Goal: Task Accomplishment & Management: Complete application form

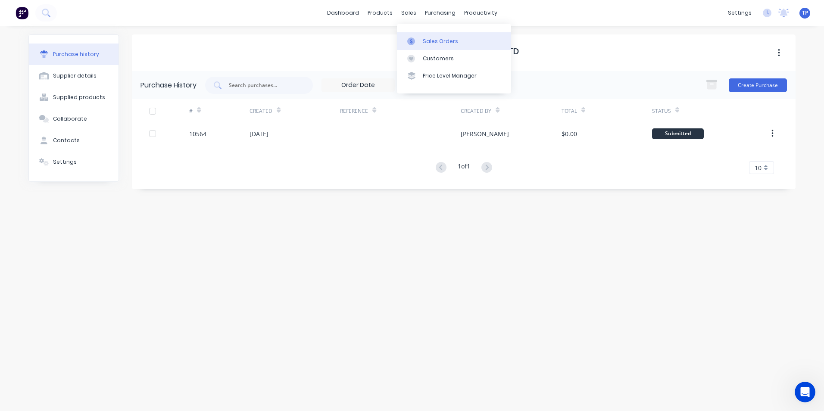
click at [433, 40] on div "Sales Orders" at bounding box center [440, 41] width 35 height 8
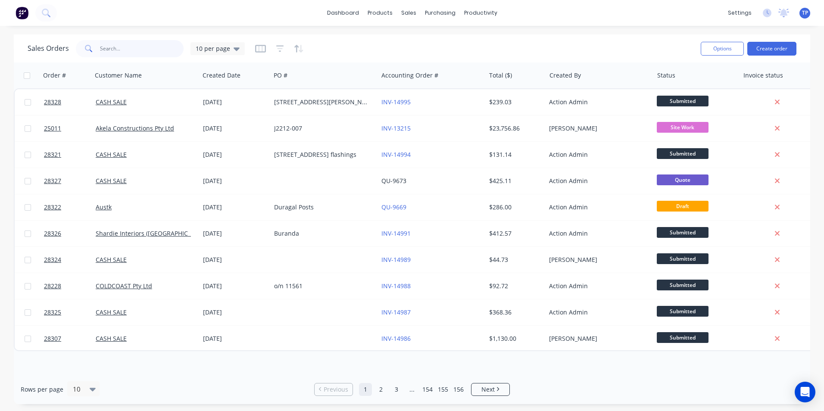
click at [134, 51] on input "text" at bounding box center [142, 48] width 84 height 17
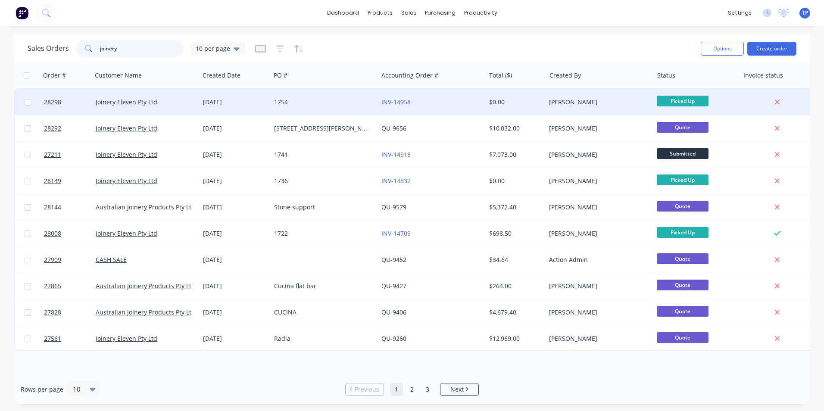
type input "joinery"
click at [349, 100] on div "1754" at bounding box center [322, 102] width 96 height 9
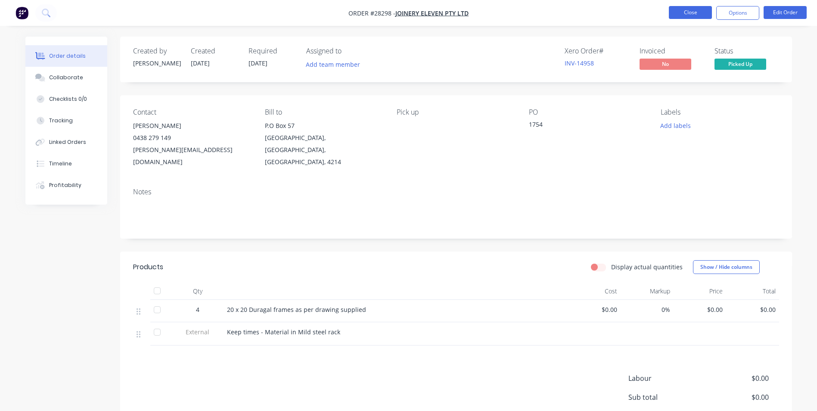
click at [672, 12] on button "Close" at bounding box center [690, 12] width 43 height 13
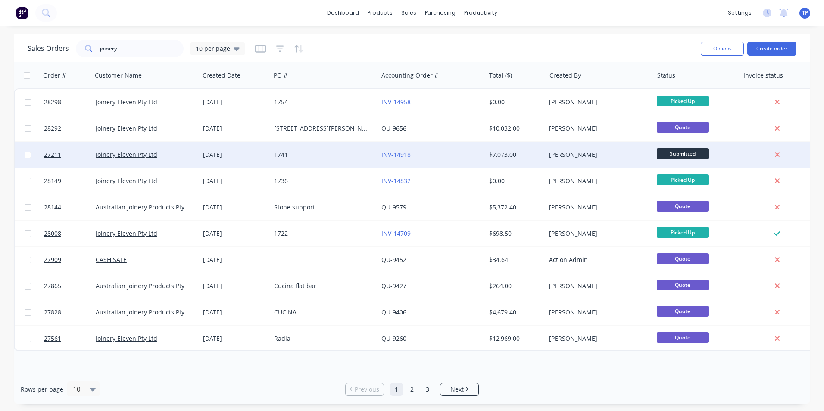
click at [327, 159] on div "1741" at bounding box center [324, 155] width 107 height 26
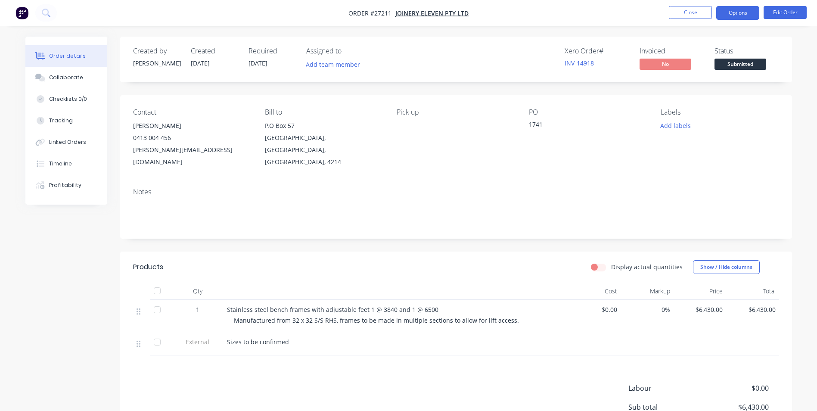
click at [745, 12] on button "Options" at bounding box center [737, 13] width 43 height 14
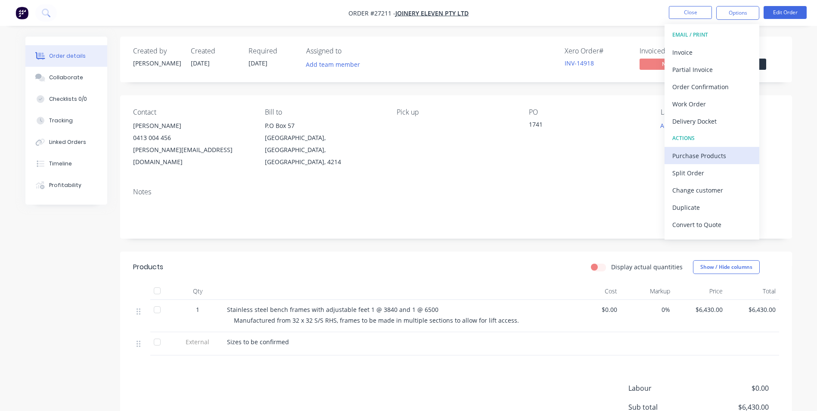
click at [695, 157] on div "Purchase Products" at bounding box center [711, 155] width 79 height 12
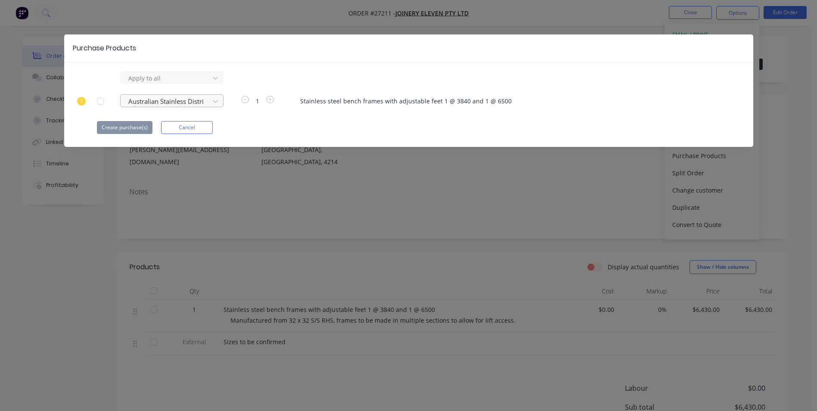
click at [128, 84] on div at bounding box center [167, 78] width 78 height 11
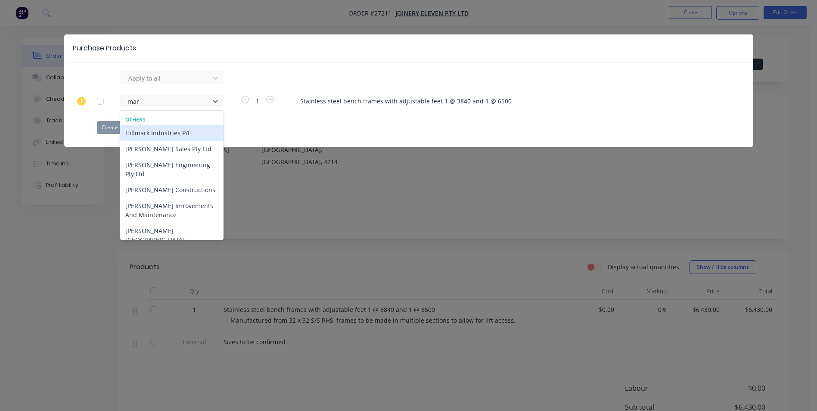
type input "mark"
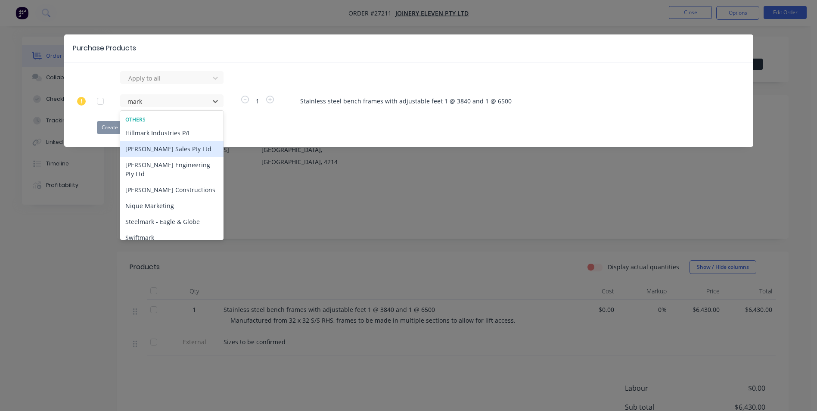
click at [160, 149] on div "[PERSON_NAME] Sales Pty Ltd" at bounding box center [171, 149] width 103 height 16
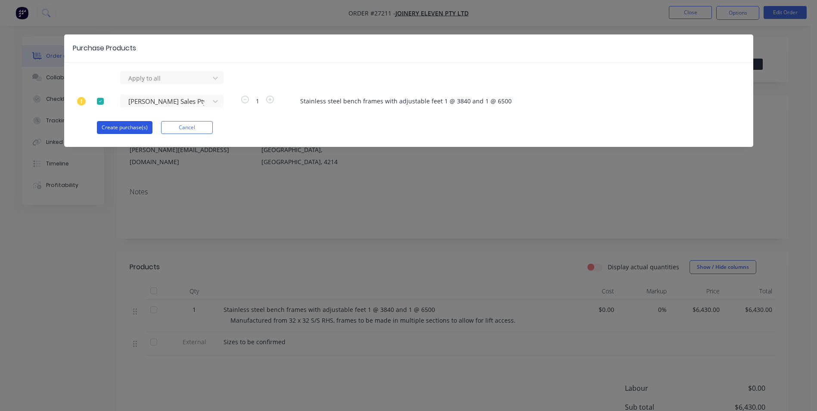
click at [137, 129] on button "Create purchase(s)" at bounding box center [125, 127] width 56 height 13
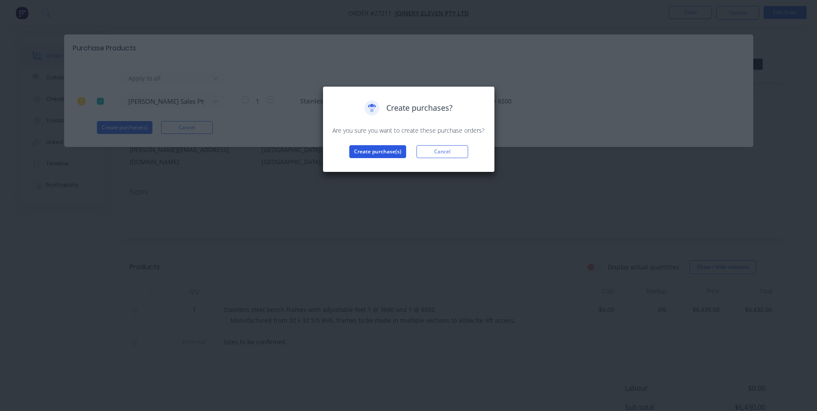
click at [383, 152] on button "Create purchase(s)" at bounding box center [377, 151] width 57 height 13
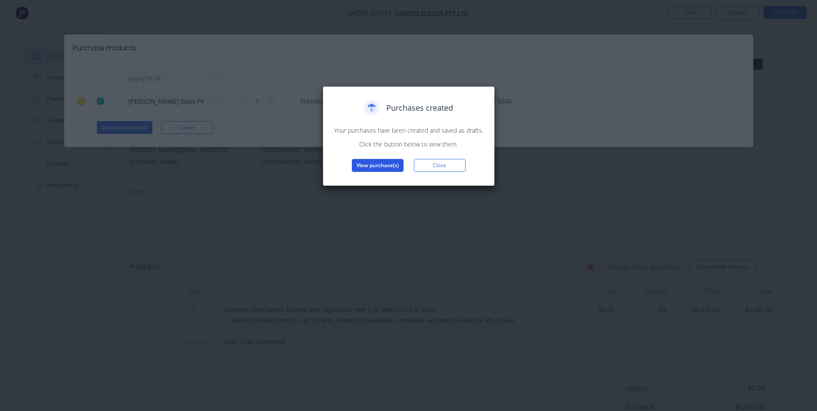
click at [379, 166] on button "View purchase(s)" at bounding box center [378, 165] width 52 height 13
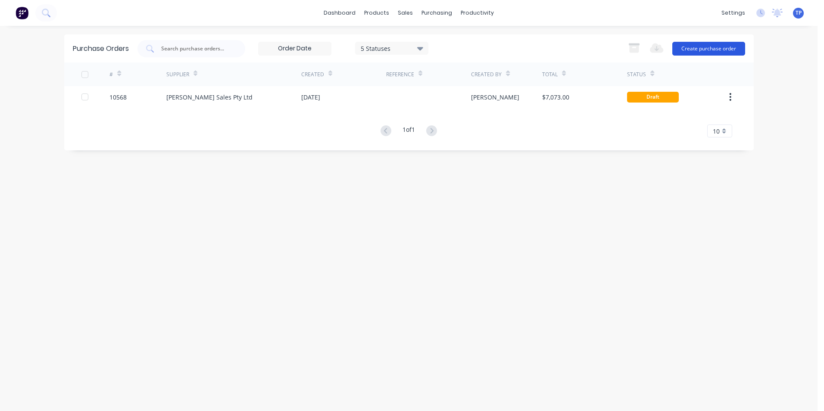
click at [695, 47] on button "Create purchase order" at bounding box center [708, 49] width 73 height 14
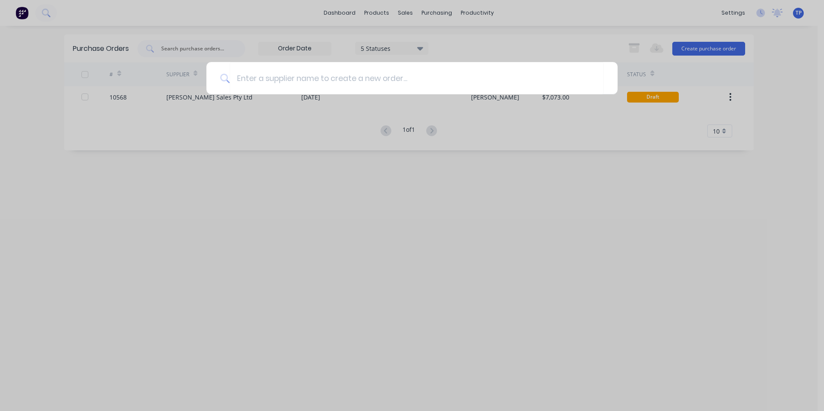
click at [379, 216] on div at bounding box center [412, 205] width 824 height 411
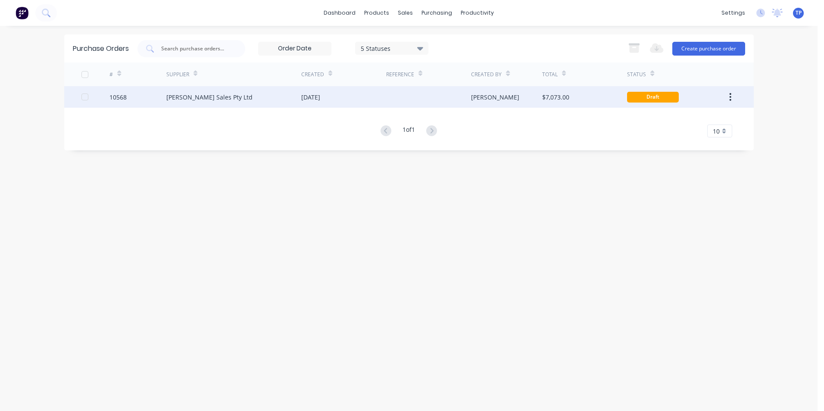
click at [277, 97] on div "[PERSON_NAME] Sales Pty Ltd" at bounding box center [233, 97] width 135 height 22
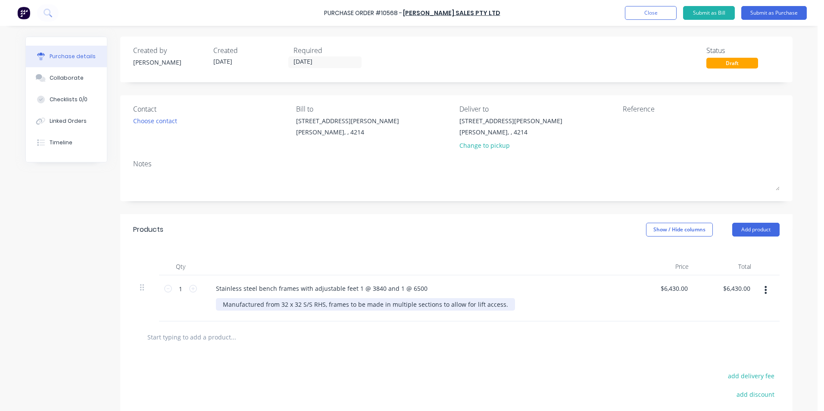
click at [500, 306] on div "Manufactured from 32 x 32 S/S RHS, frames to be made in multiple sections to al…" at bounding box center [365, 304] width 299 height 12
click at [428, 287] on div "Stainless steel bench frames with adjustable feet 1 @ 3840 and 1 @ 6500" at bounding box center [417, 288] width 417 height 12
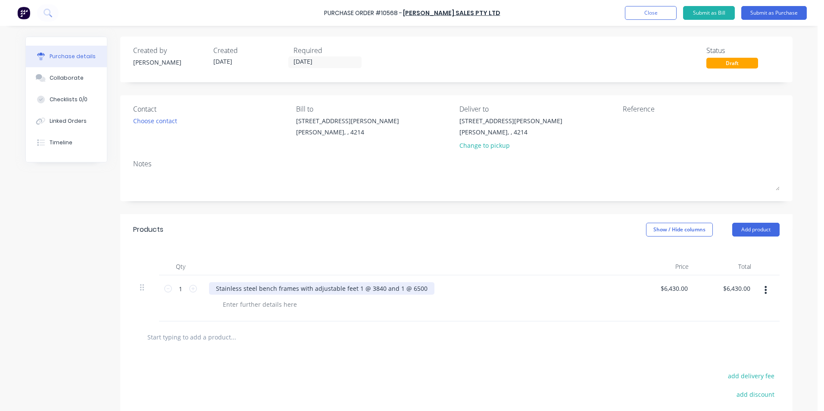
click at [418, 290] on div "Stainless steel bench frames with adjustable feet 1 @ 3840 and 1 @ 6500" at bounding box center [321, 288] width 225 height 12
click at [220, 288] on div "50round adjustable feet" at bounding box center [251, 288] width 84 height 12
click at [175, 289] on input "1" at bounding box center [180, 288] width 17 height 13
type input "3"
type input "$19,290.00"
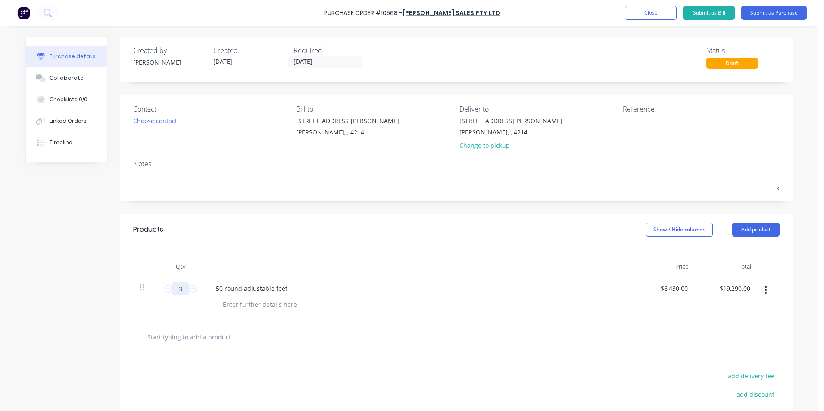
type input "34"
type input "$218,620.00"
type input "34"
click at [287, 290] on div "50 round adjustable feet" at bounding box center [251, 288] width 85 height 12
click at [763, 12] on button "Submit as Purchase" at bounding box center [773, 13] width 65 height 14
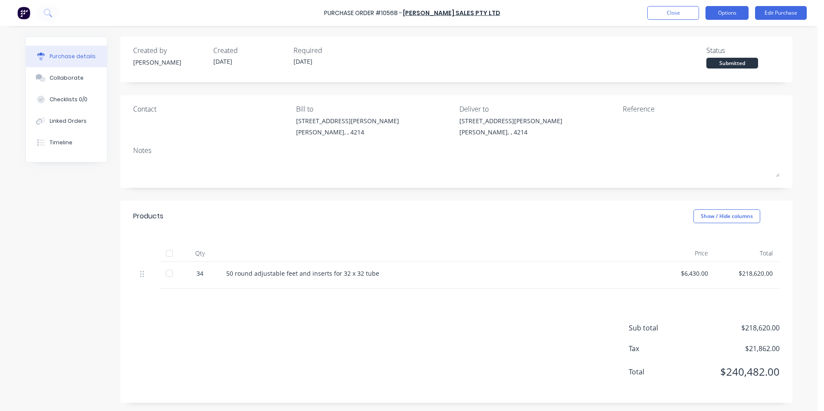
click at [729, 15] on button "Options" at bounding box center [726, 13] width 43 height 14
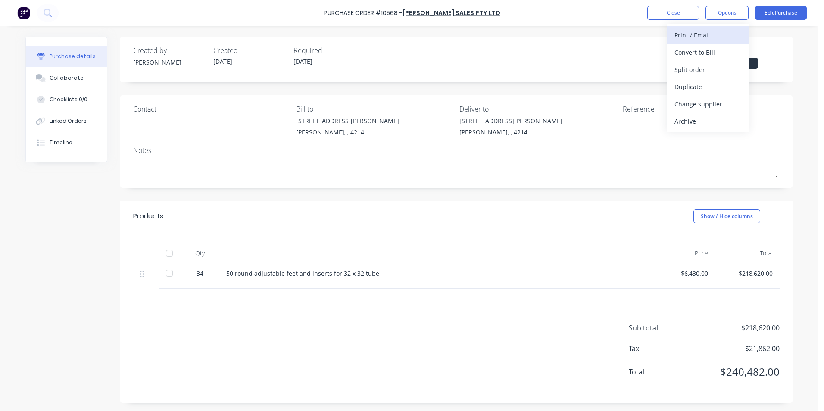
click at [695, 36] on div "Print / Email" at bounding box center [707, 35] width 66 height 12
click at [697, 67] on div "Without pricing" at bounding box center [707, 69] width 66 height 12
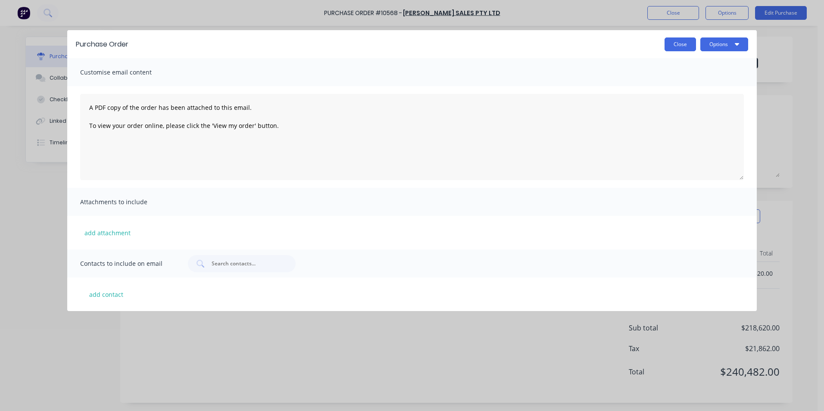
click at [682, 44] on button "Close" at bounding box center [679, 44] width 31 height 14
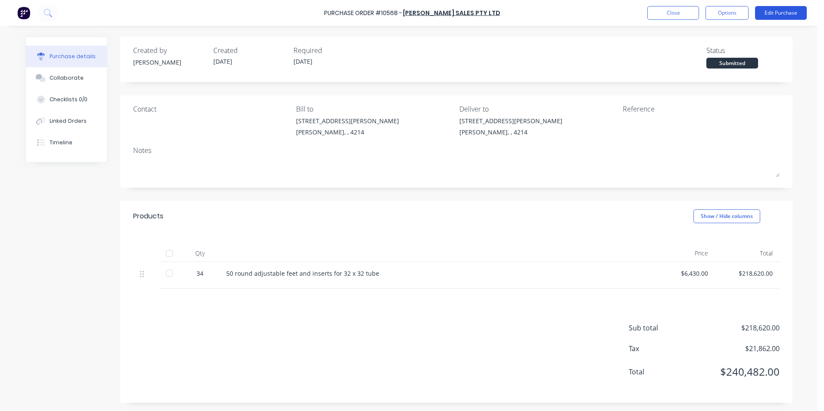
click at [794, 12] on button "Edit Purchase" at bounding box center [781, 13] width 52 height 14
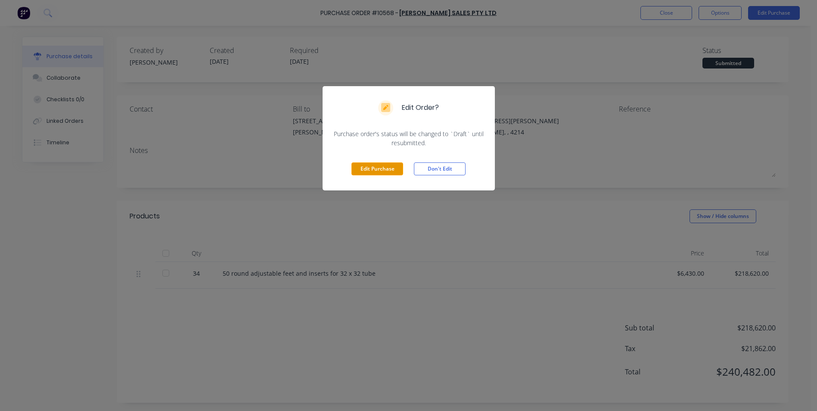
click at [379, 168] on button "Edit Purchase" at bounding box center [378, 168] width 52 height 13
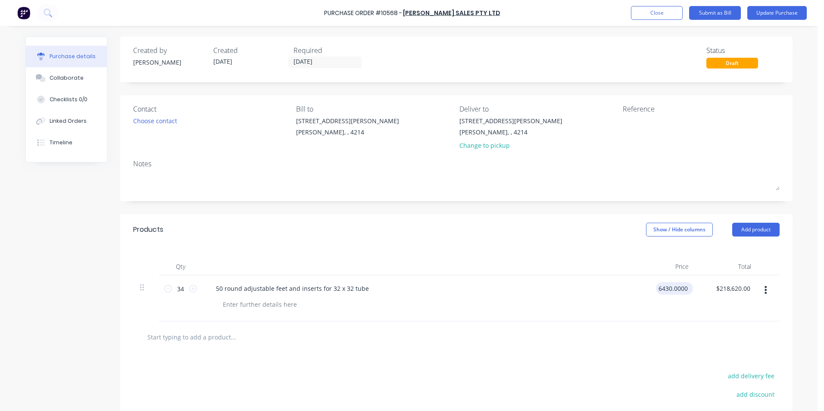
click at [685, 287] on input "6430.0000" at bounding box center [673, 288] width 34 height 12
type input "6"
type input "$0.00"
click at [661, 333] on div at bounding box center [456, 336] width 632 height 17
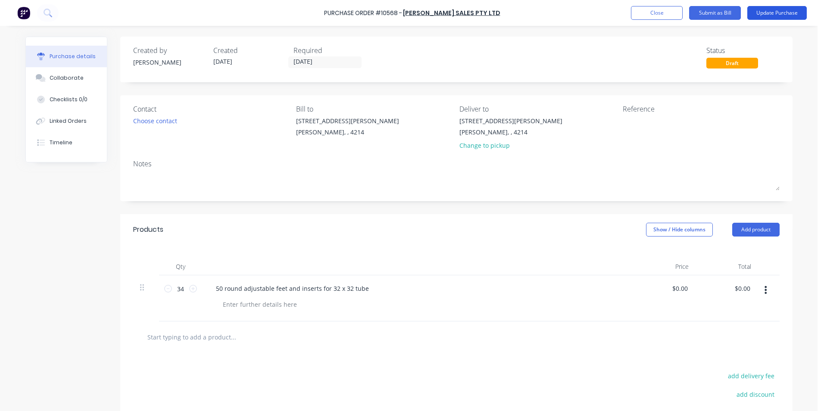
click at [776, 11] on button "Update Purchase" at bounding box center [776, 13] width 59 height 14
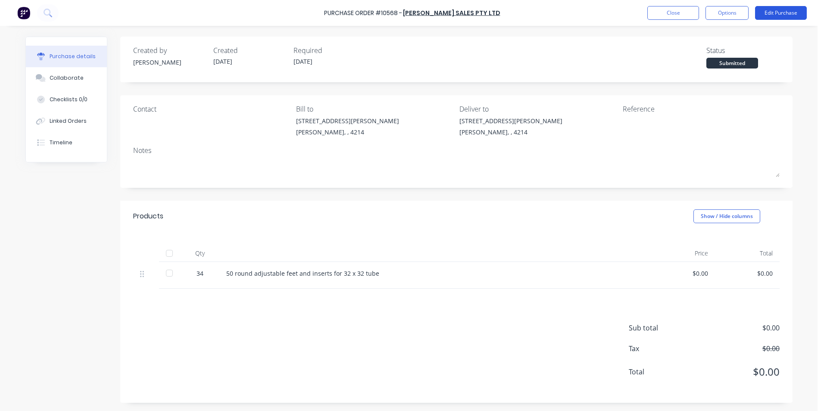
click at [773, 12] on button "Edit Purchase" at bounding box center [781, 13] width 52 height 14
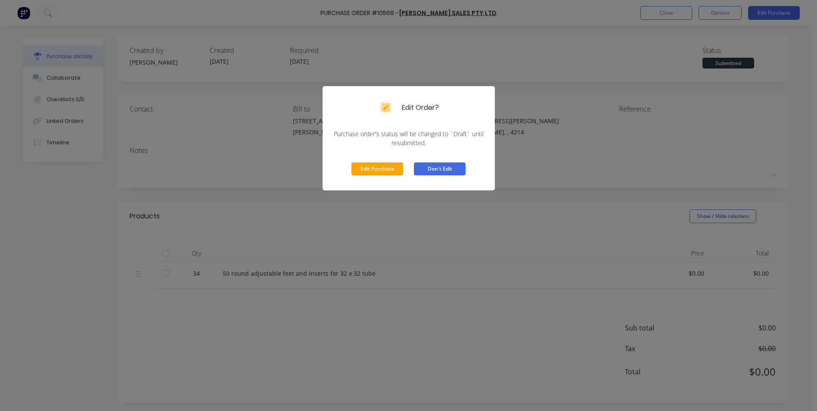
click at [428, 169] on button "Don't Edit" at bounding box center [440, 168] width 52 height 13
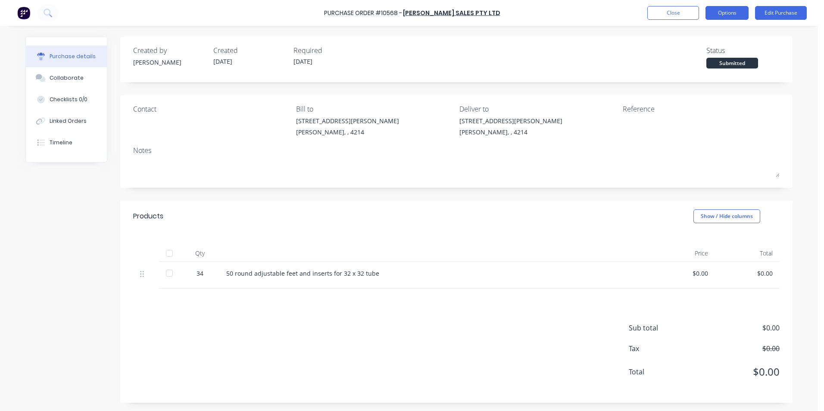
click at [721, 12] on button "Options" at bounding box center [726, 13] width 43 height 14
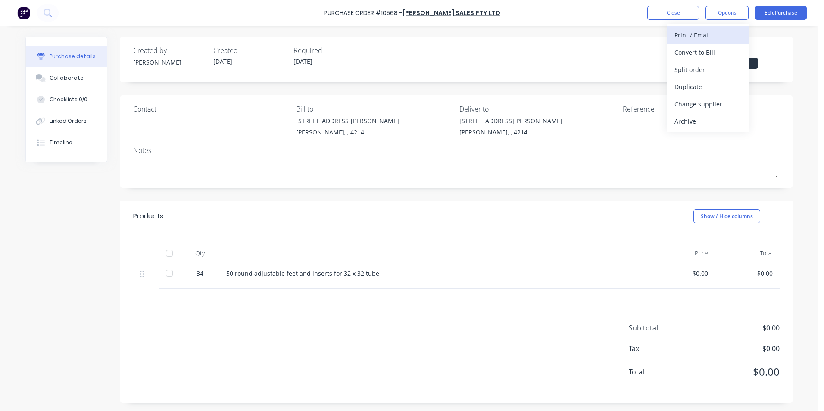
click at [689, 30] on div "Print / Email" at bounding box center [707, 35] width 66 height 12
click at [680, 70] on div "Without pricing" at bounding box center [707, 69] width 66 height 12
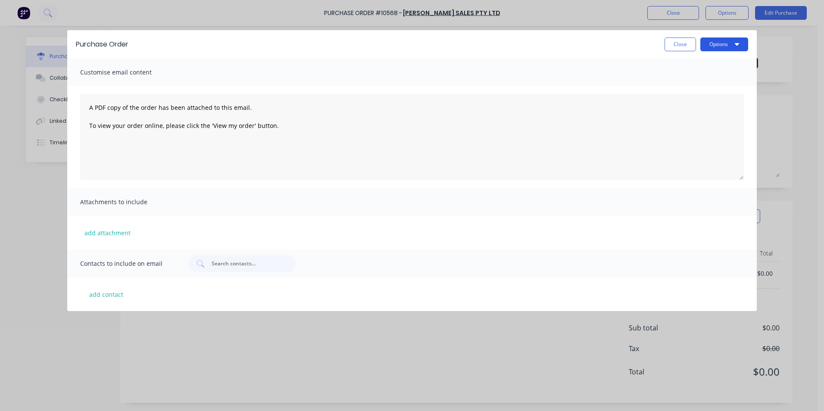
click at [716, 44] on button "Options" at bounding box center [724, 44] width 48 height 14
click at [691, 69] on div "Print" at bounding box center [707, 66] width 66 height 12
click at [674, 44] on button "Close" at bounding box center [679, 44] width 31 height 14
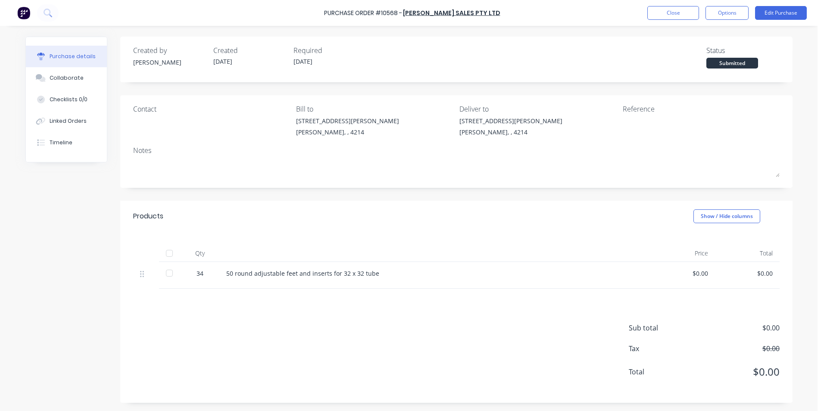
click at [646, 12] on div "Purchase Order #10568 - [PERSON_NAME] Sales Pty Ltd Close Options Edit Purchase" at bounding box center [412, 13] width 824 height 26
click at [659, 13] on button "Close" at bounding box center [673, 13] width 52 height 14
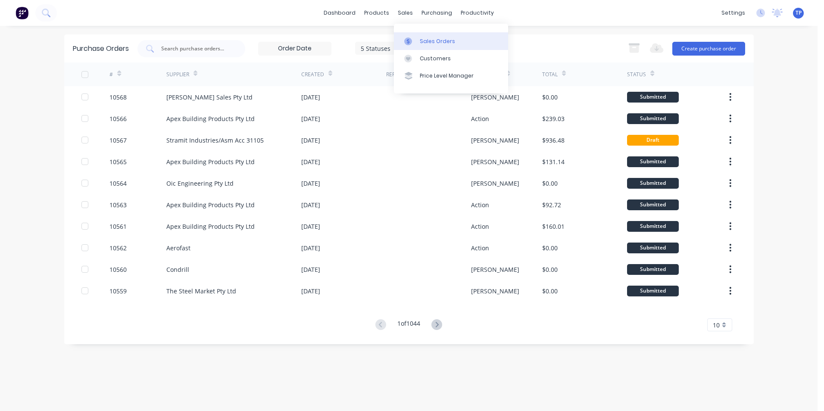
click at [431, 42] on div "Sales Orders" at bounding box center [437, 41] width 35 height 8
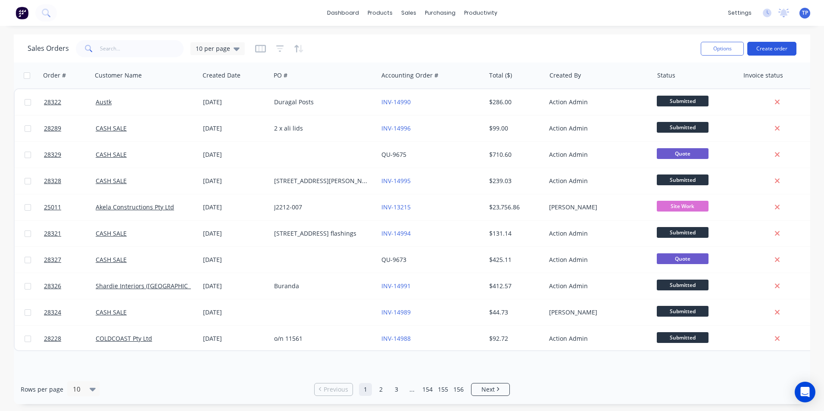
click at [773, 45] on button "Create order" at bounding box center [771, 49] width 49 height 14
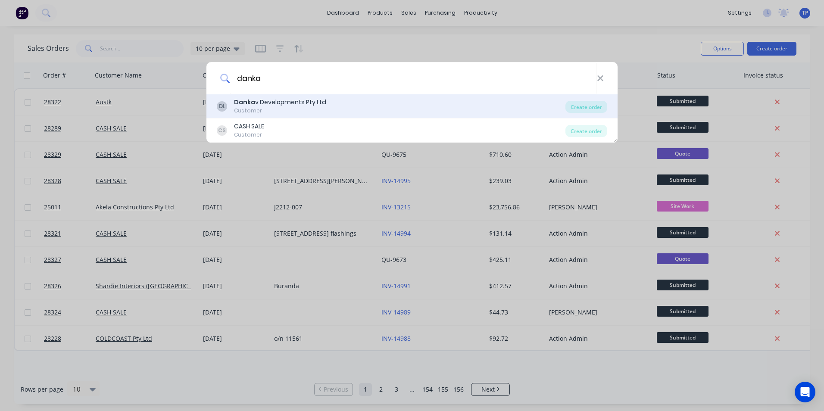
type input "danka"
click at [251, 104] on b "Danka" at bounding box center [244, 102] width 21 height 9
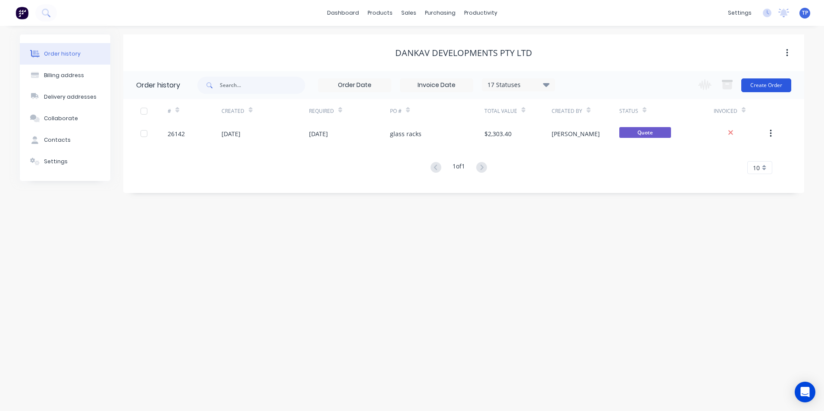
click at [764, 89] on button "Create Order" at bounding box center [766, 85] width 50 height 14
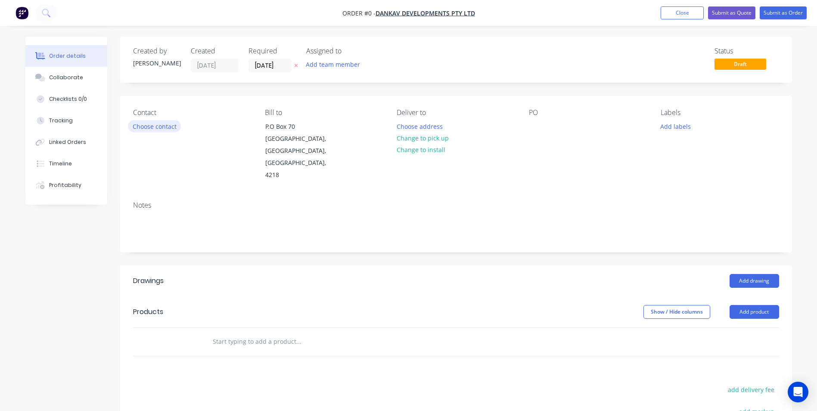
click at [171, 128] on button "Choose contact" at bounding box center [154, 126] width 53 height 12
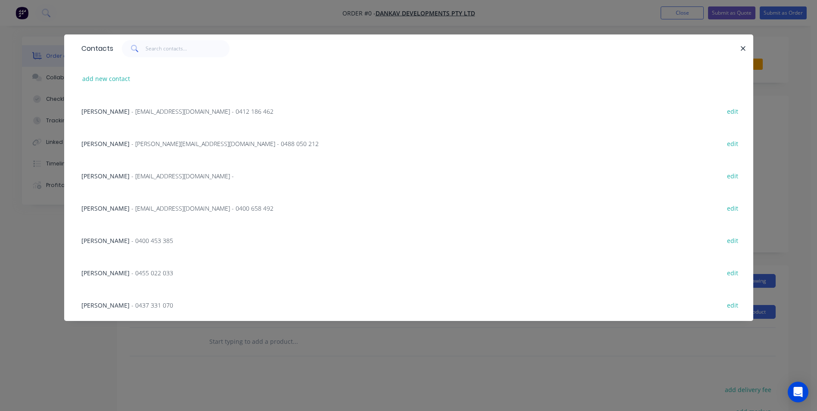
click at [115, 140] on span "Michael Williams" at bounding box center [105, 144] width 48 height 8
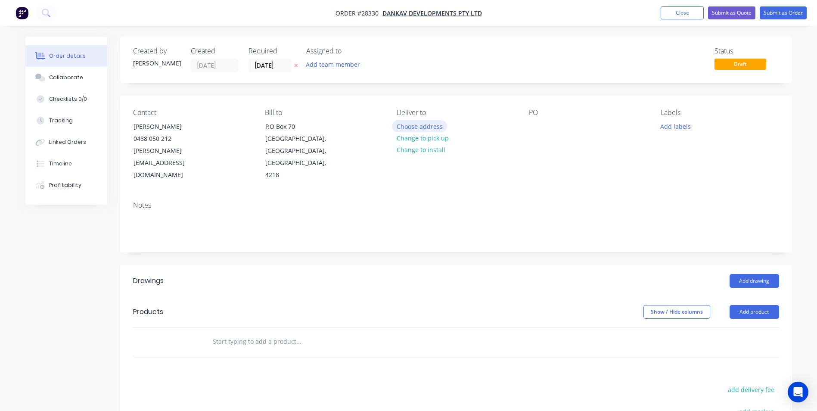
click at [429, 125] on button "Choose address" at bounding box center [419, 126] width 55 height 12
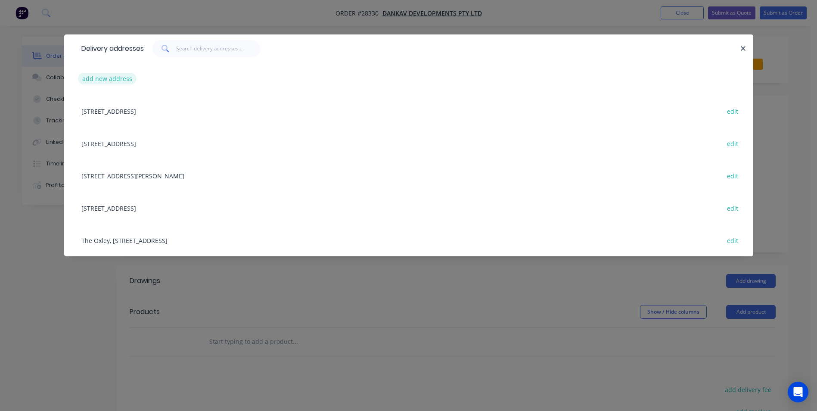
click at [112, 79] on button "add new address" at bounding box center [107, 79] width 59 height 12
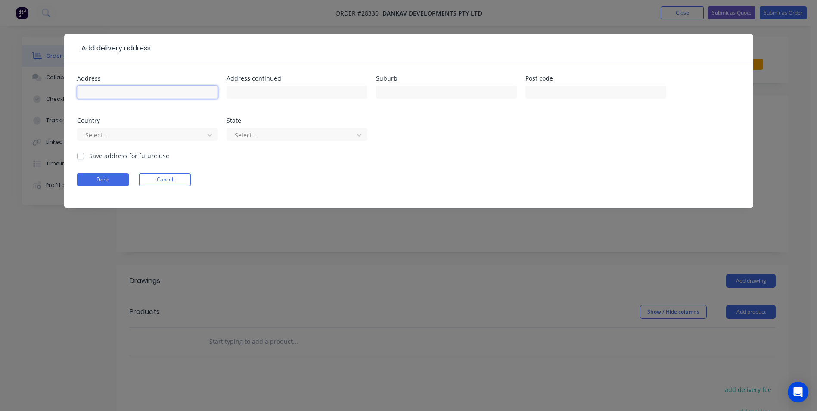
click at [109, 92] on input "text" at bounding box center [147, 92] width 141 height 13
type input "28 Alexandra Ave"
drag, startPoint x: 391, startPoint y: 97, endPoint x: 425, endPoint y: 96, distance: 34.5
click at [391, 97] on input "text" at bounding box center [446, 92] width 141 height 13
type input "Mermaid Beach"
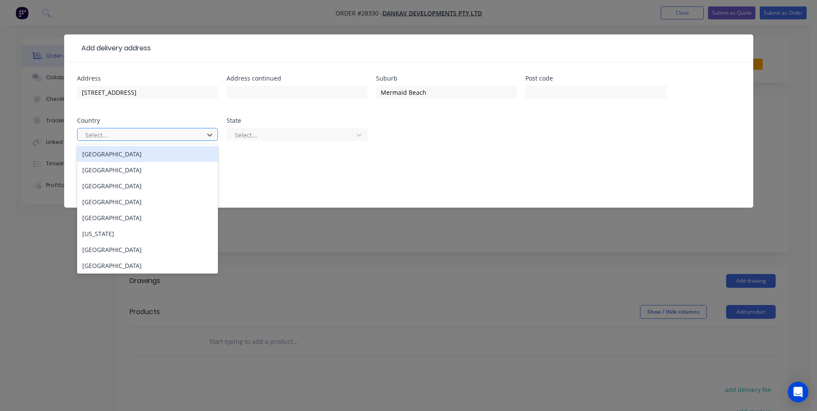
click at [155, 154] on div "Australia" at bounding box center [147, 154] width 141 height 16
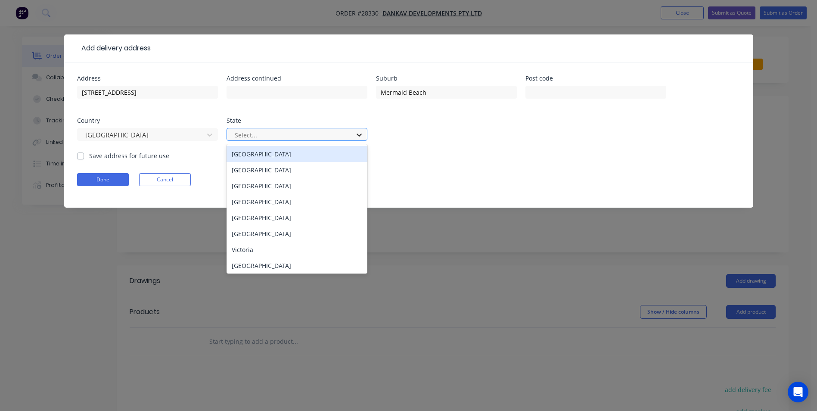
click at [359, 131] on icon at bounding box center [359, 135] width 9 height 9
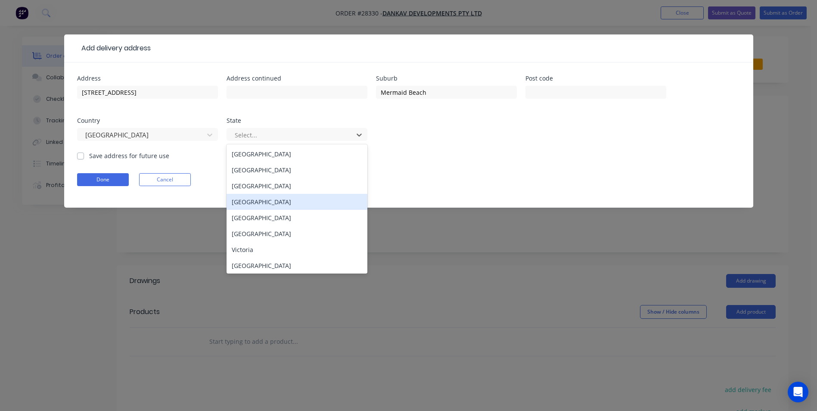
click at [260, 202] on div "Queensland" at bounding box center [297, 202] width 141 height 16
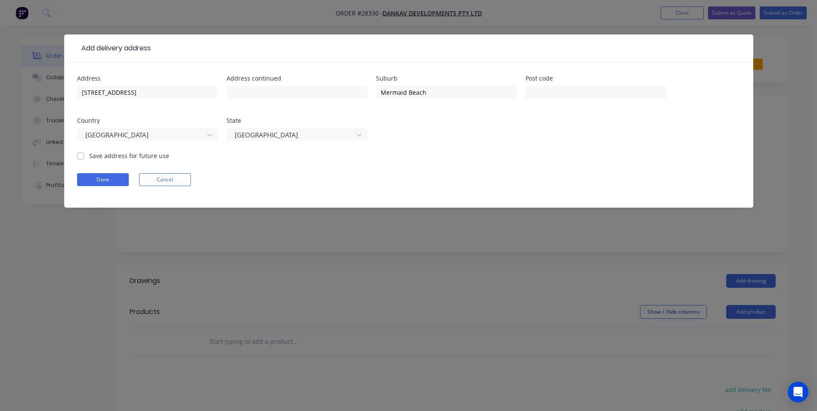
click at [75, 155] on div "Address 28 Alexandra Ave Address continued Suburb Mermaid Beach Post code Count…" at bounding box center [408, 134] width 689 height 145
click at [89, 156] on label "Save address for future use" at bounding box center [129, 155] width 80 height 9
click at [83, 156] on input "Save address for future use" at bounding box center [80, 155] width 7 height 8
checkbox input "true"
click at [112, 176] on button "Done" at bounding box center [103, 179] width 52 height 13
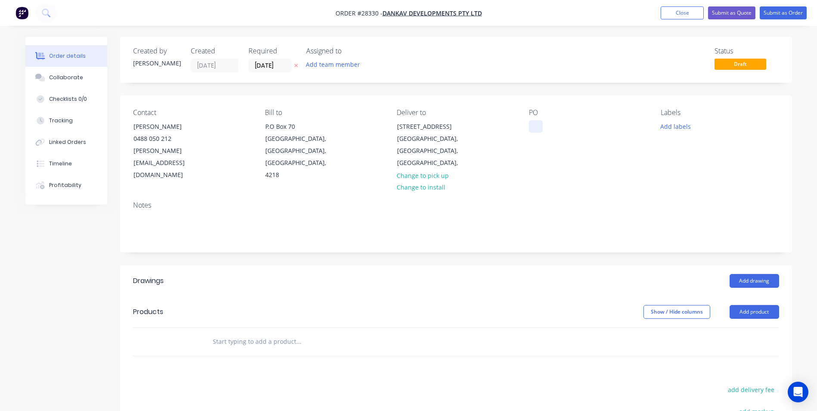
click at [533, 126] on div at bounding box center [536, 126] width 14 height 12
click at [753, 305] on button "Add product" at bounding box center [755, 312] width 50 height 14
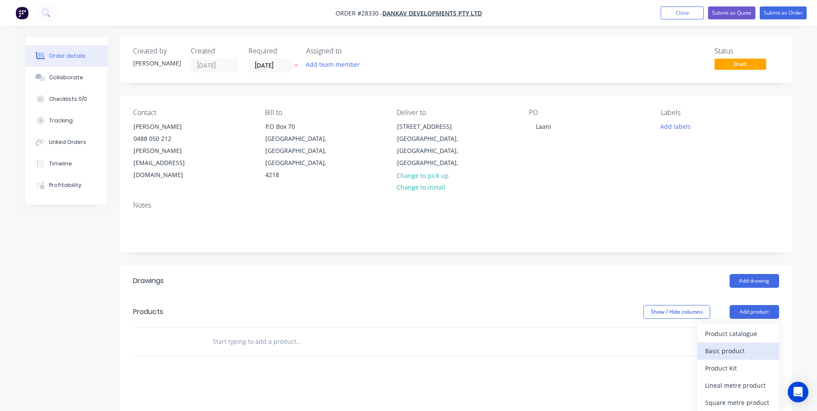
click at [727, 345] on div "Basic product" at bounding box center [738, 351] width 66 height 12
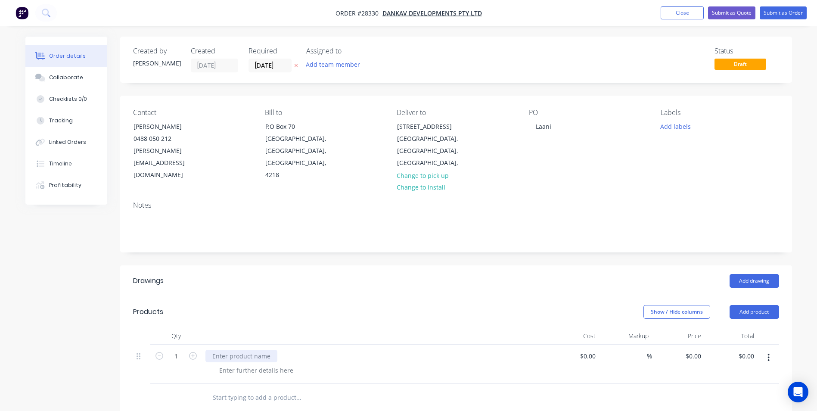
click at [240, 350] on div at bounding box center [241, 356] width 72 height 12
click at [694, 350] on div "0 $0.00" at bounding box center [693, 356] width 23 height 12
type input "$14,500.00"
click at [695, 367] on div "$14,500.00 14500" at bounding box center [678, 364] width 53 height 39
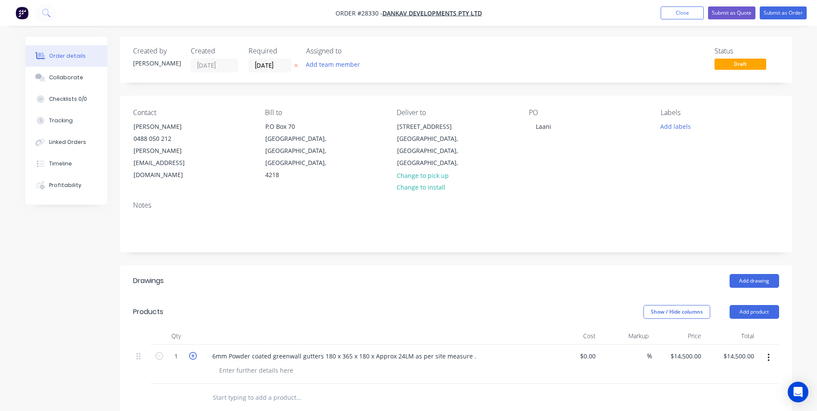
click at [194, 352] on icon "button" at bounding box center [193, 356] width 8 height 8
type input "2"
type input "$29,000.00"
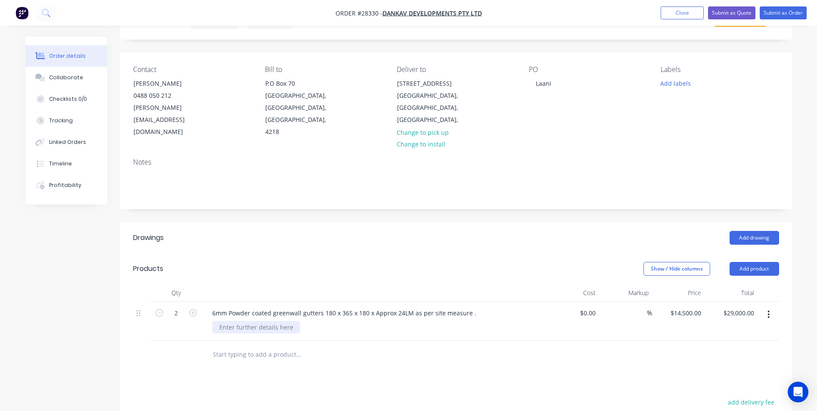
click at [244, 321] on div at bounding box center [256, 327] width 88 height 12
click at [213, 307] on div "6mm Powder coated greenwall gutters 180 x 365 x 180 x Approx 24LM as per site m…" at bounding box center [344, 313] width 278 height 12
click at [509, 307] on div "Supply and install 6mm Powder coated greenwall gutters 180 x 365 x 180 x Approx…" at bounding box center [371, 313] width 332 height 12
click at [343, 321] on div "Price 2 coats of powdercoat and 1 clear coat." at bounding box center [283, 327] width 143 height 12
click at [232, 321] on div "Price 2 coats of powdercoat and 1 clear coat standard color.." at bounding box center [306, 327] width 188 height 12
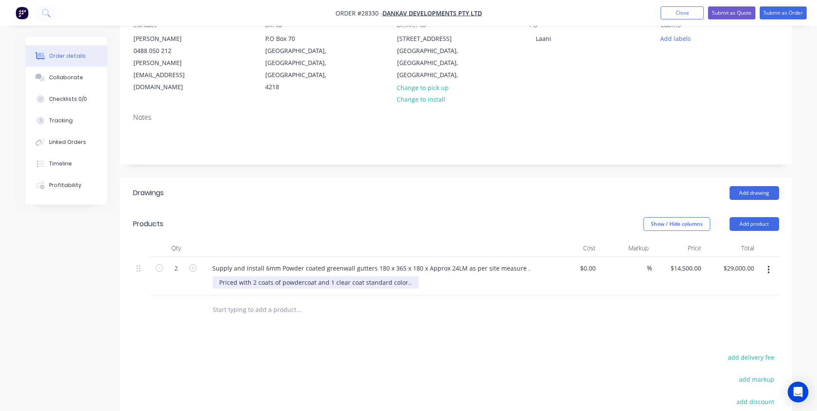
scroll to position [86, 0]
click at [753, 219] on button "Add product" at bounding box center [755, 226] width 50 height 14
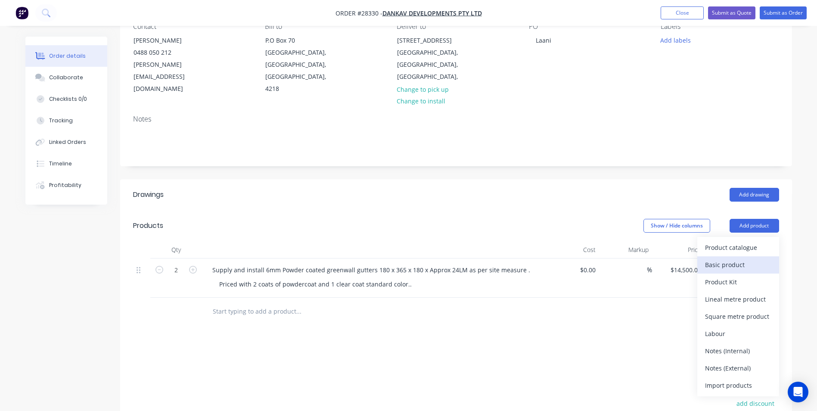
click at [735, 258] on div "Basic product" at bounding box center [738, 264] width 66 height 12
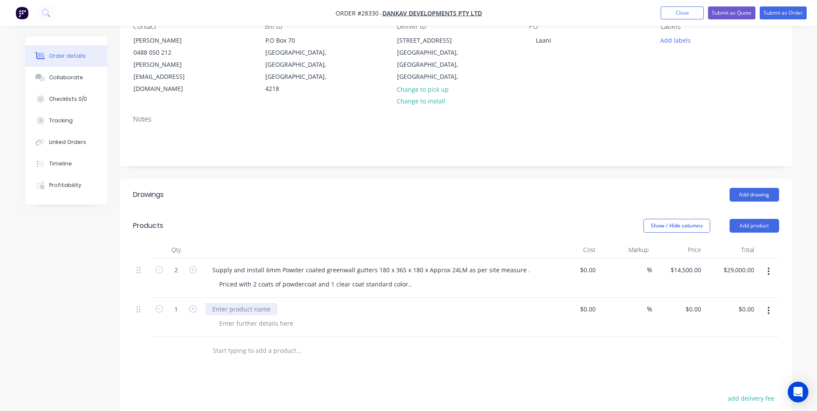
click at [233, 303] on div at bounding box center [241, 309] width 72 height 12
click at [768, 306] on icon "button" at bounding box center [769, 310] width 2 height 9
click at [710, 379] on div "Delete" at bounding box center [738, 385] width 66 height 12
click at [767, 264] on button "button" at bounding box center [769, 272] width 20 height 16
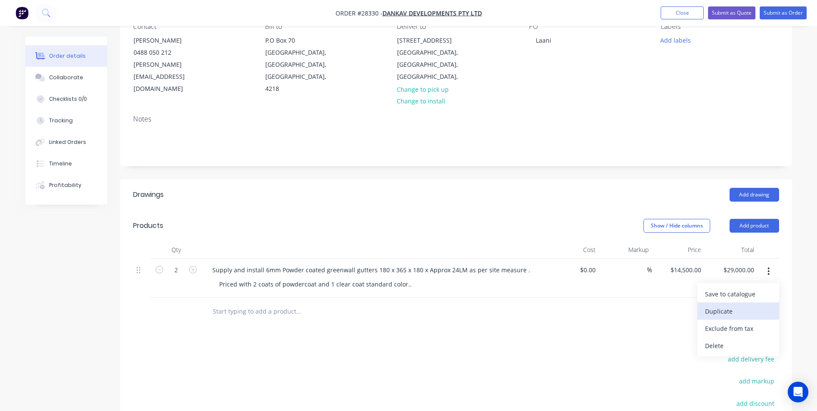
click at [718, 305] on div "Duplicate" at bounding box center [738, 311] width 66 height 12
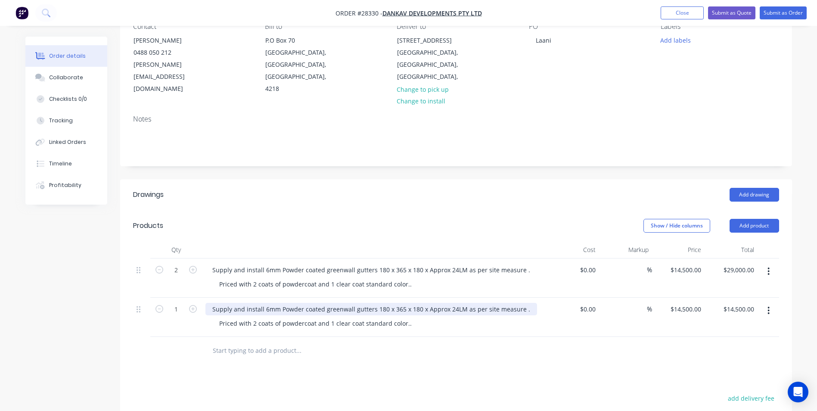
click at [266, 303] on div "Supply and install 6mm Powder coated greenwall gutters 180 x 365 x 180 x Approx…" at bounding box center [371, 309] width 332 height 12
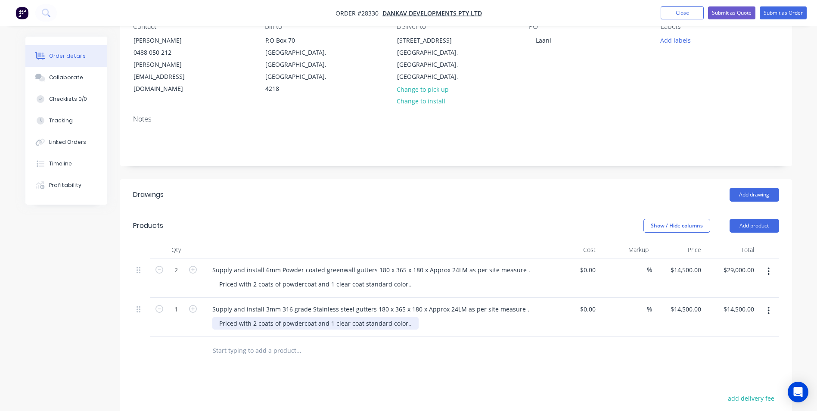
click at [409, 317] on div "Priced with 2 coats of powdercoat and 1 clear coat standard color.." at bounding box center [315, 323] width 206 height 12
click at [702, 303] on input "14500" at bounding box center [687, 309] width 35 height 12
type input "$19,350.00"
click at [679, 355] on div "Drawings Add drawing Products Show / Hide columns Add product Qty Cost Markup P…" at bounding box center [456, 375] width 672 height 392
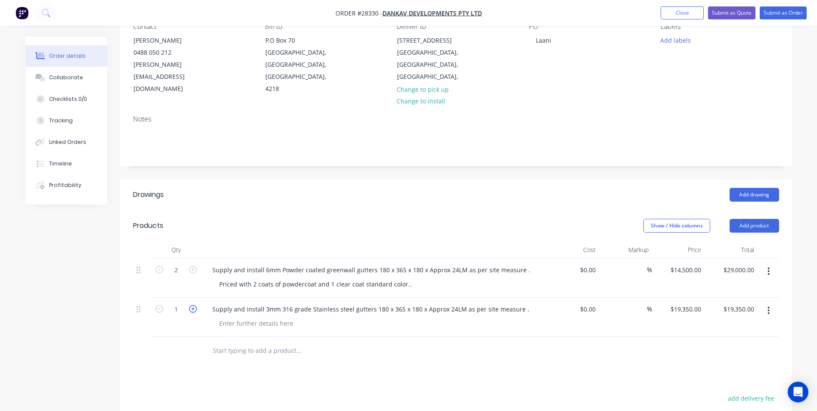
click at [191, 305] on icon "button" at bounding box center [193, 309] width 8 height 8
type input "2"
type input "$38,700.00"
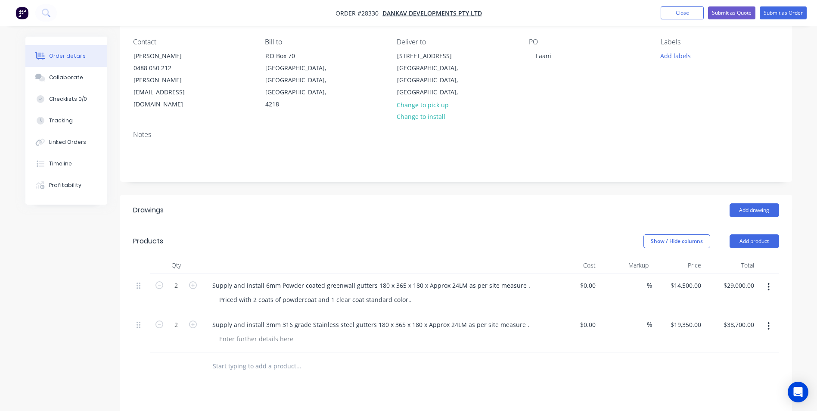
scroll to position [43, 0]
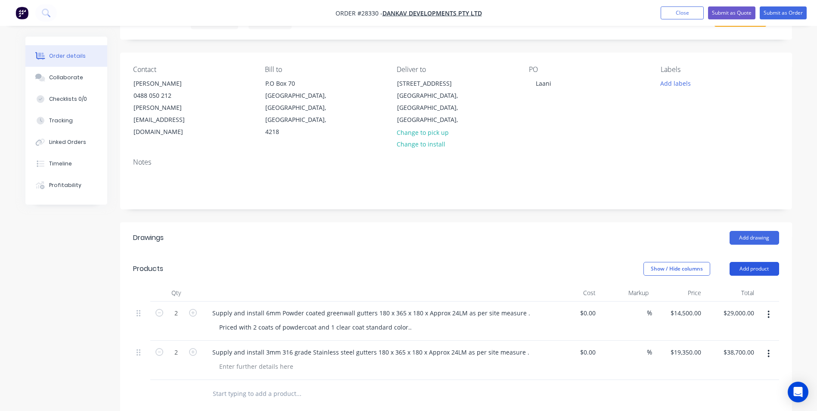
click at [747, 262] on button "Add product" at bounding box center [755, 269] width 50 height 14
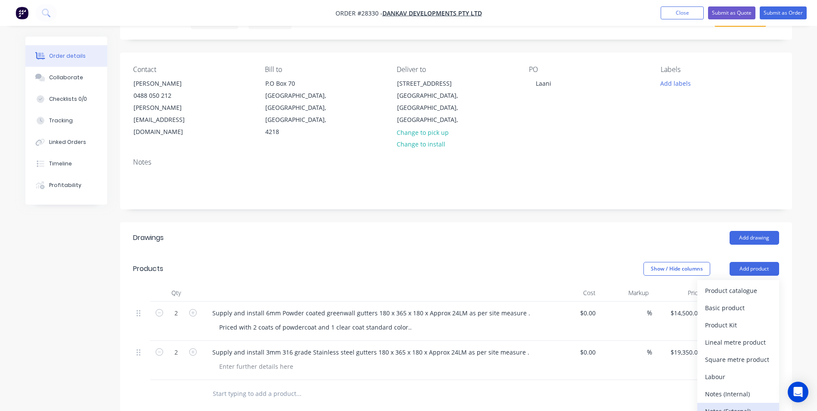
click at [710, 405] on div "Notes (External)" at bounding box center [738, 411] width 66 height 12
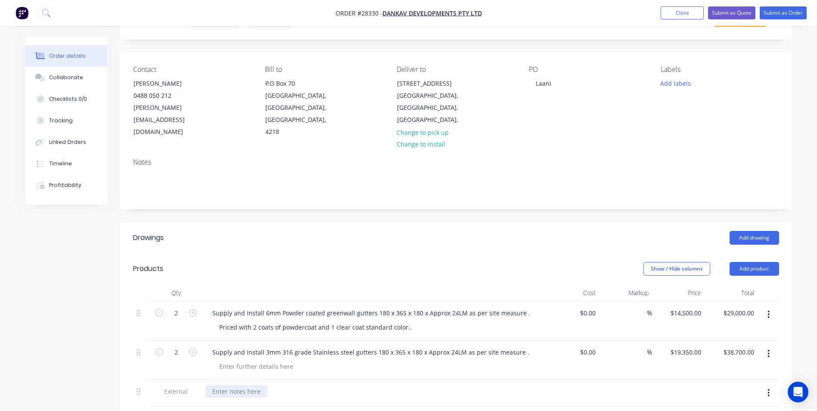
click at [238, 385] on div at bounding box center [236, 391] width 62 height 12
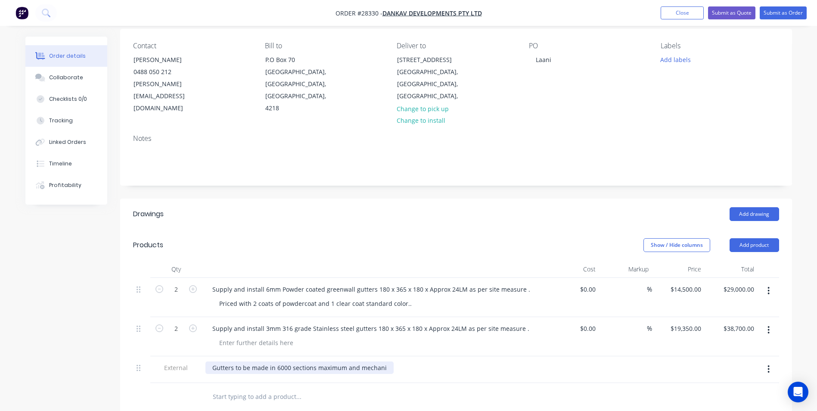
scroll to position [86, 0]
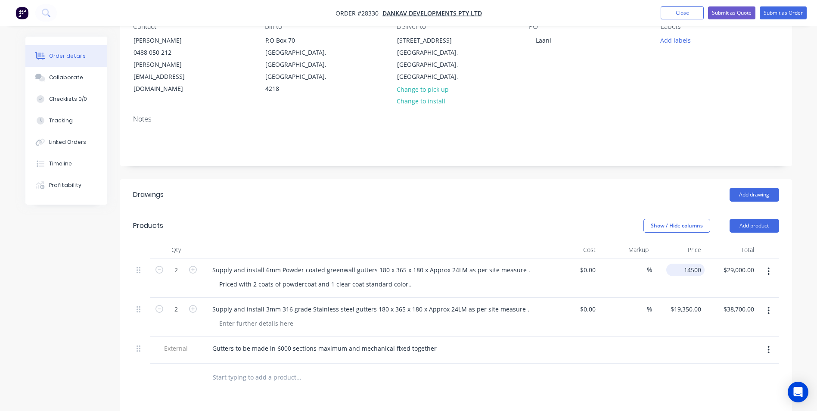
click at [679, 258] on div "14500 $14,500.00" at bounding box center [678, 277] width 53 height 39
type input "$15,600.00"
type input "$31,200.00"
click at [668, 343] on div at bounding box center [678, 350] width 53 height 27
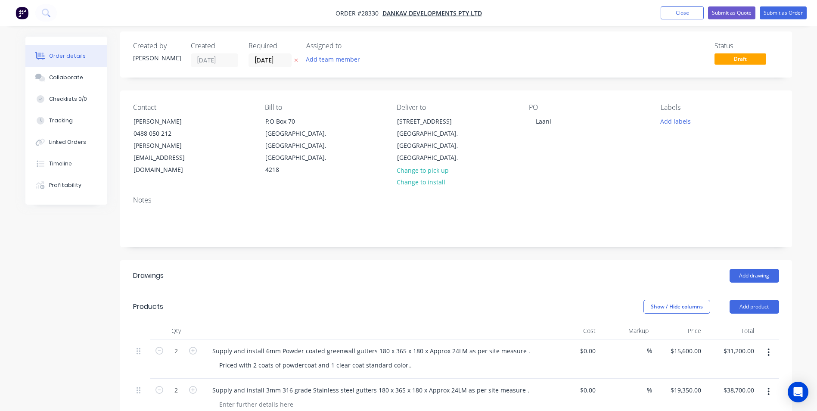
scroll to position [0, 0]
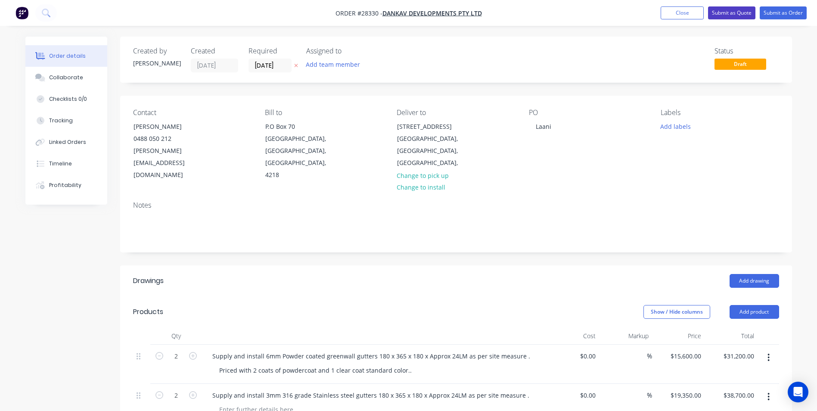
click at [729, 13] on button "Submit as Quote" at bounding box center [731, 12] width 47 height 13
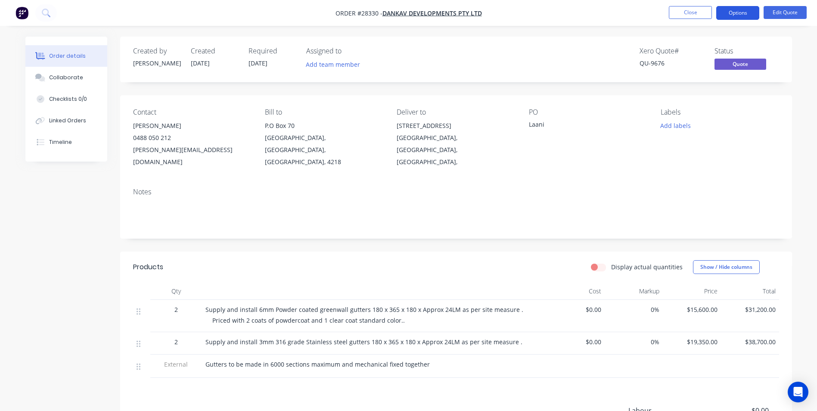
click at [738, 9] on button "Options" at bounding box center [737, 13] width 43 height 14
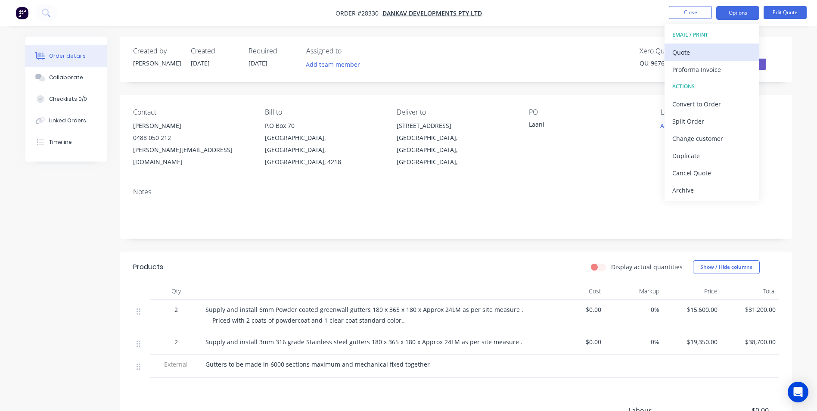
click at [707, 50] on div "Quote" at bounding box center [711, 52] width 79 height 12
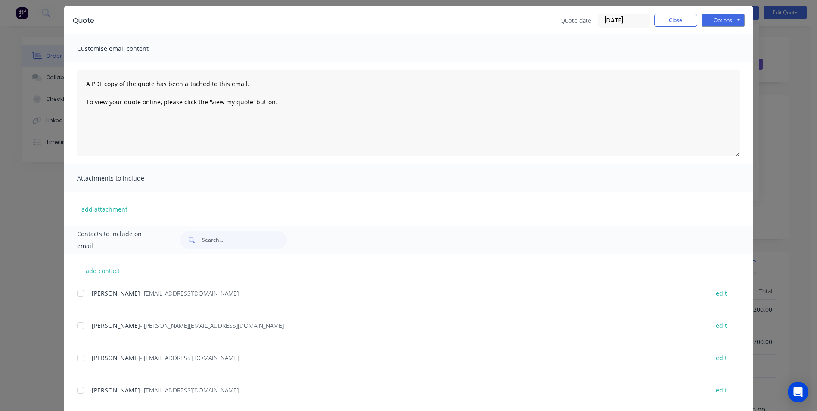
scroll to position [43, 0]
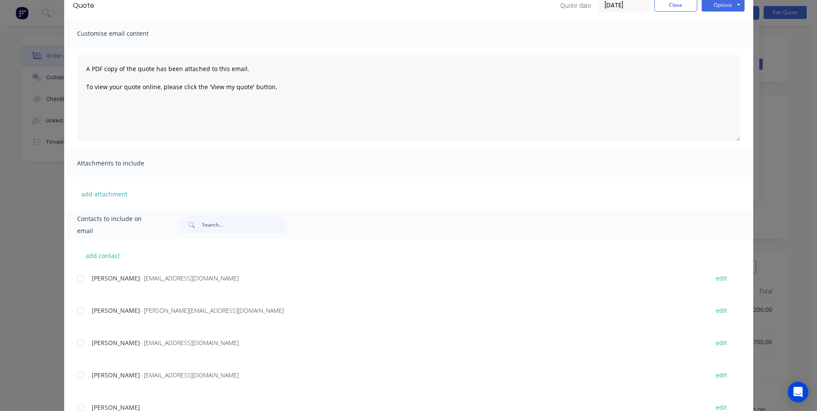
click at [78, 312] on div at bounding box center [80, 310] width 17 height 17
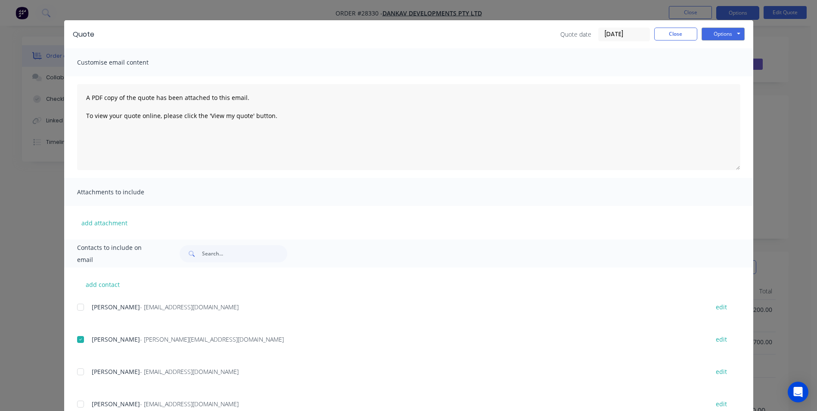
scroll to position [0, 0]
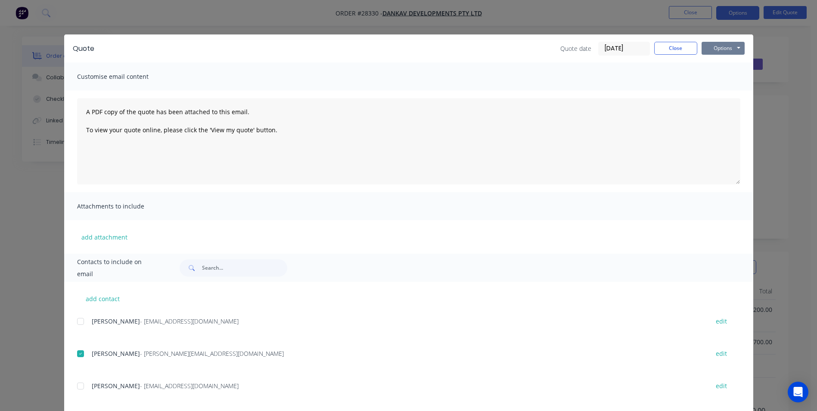
click at [716, 47] on button "Options" at bounding box center [723, 48] width 43 height 13
click at [717, 90] on button "Email" at bounding box center [729, 92] width 55 height 14
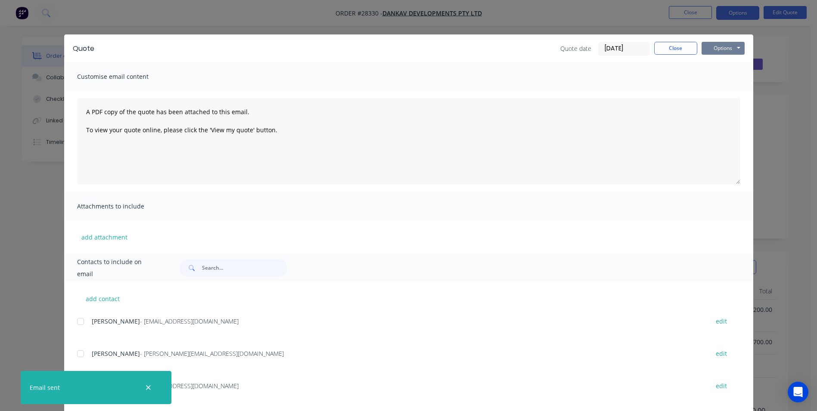
click at [717, 48] on button "Options" at bounding box center [723, 48] width 43 height 13
click at [715, 78] on button "Print" at bounding box center [729, 78] width 55 height 14
